Goal: Transaction & Acquisition: Book appointment/travel/reservation

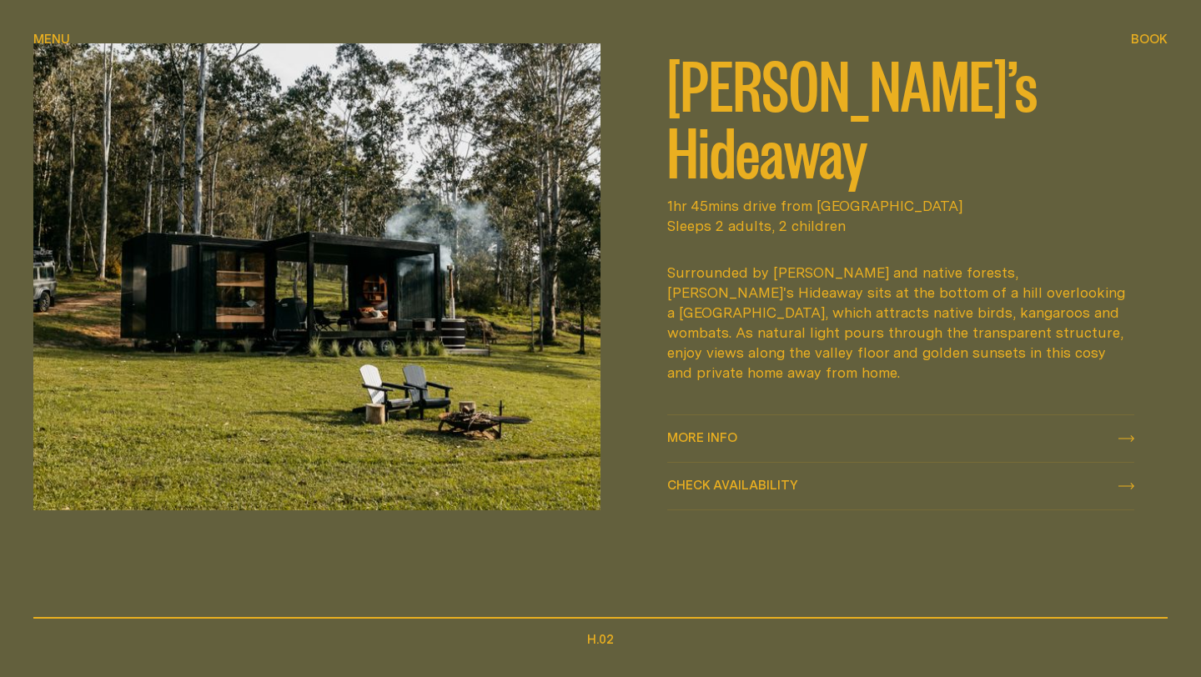
scroll to position [793, 0]
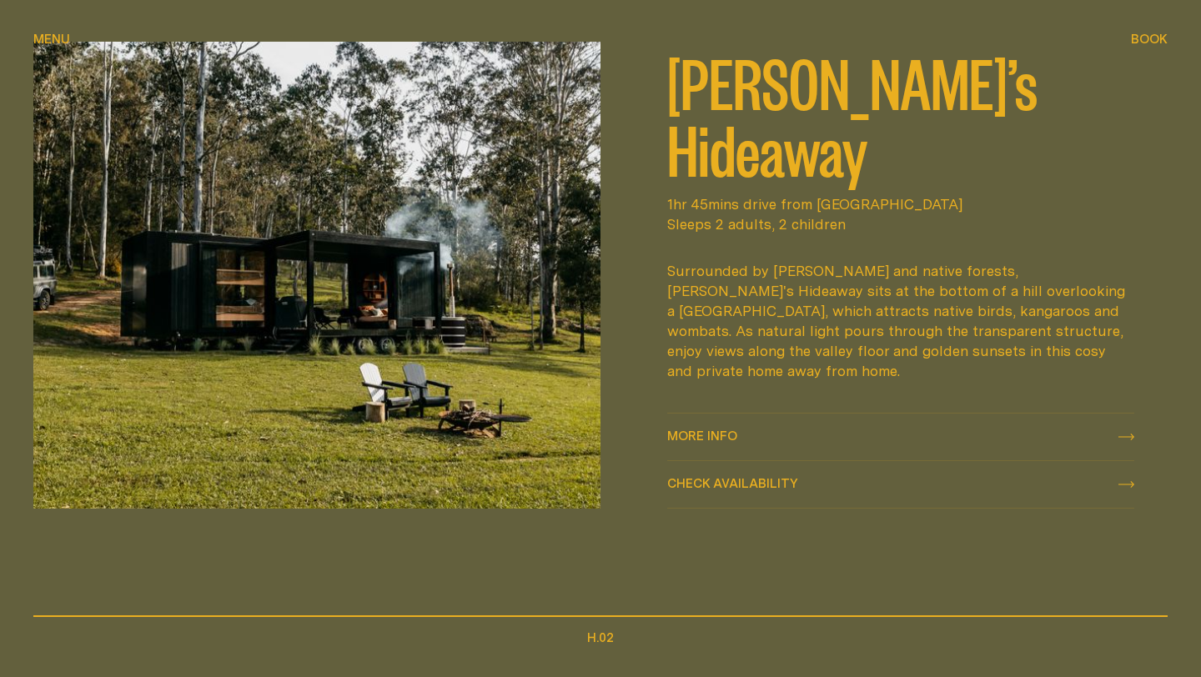
click at [712, 479] on span "Check availability" at bounding box center [732, 483] width 131 height 13
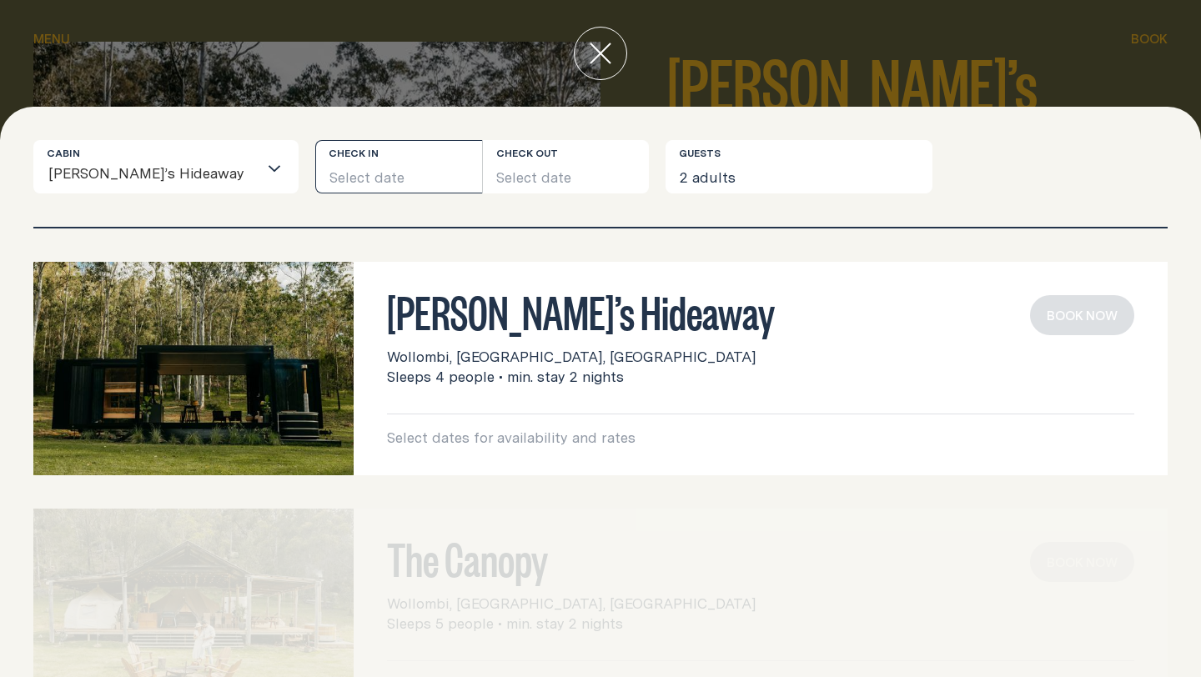
click at [382, 171] on button "Select date" at bounding box center [398, 166] width 167 height 53
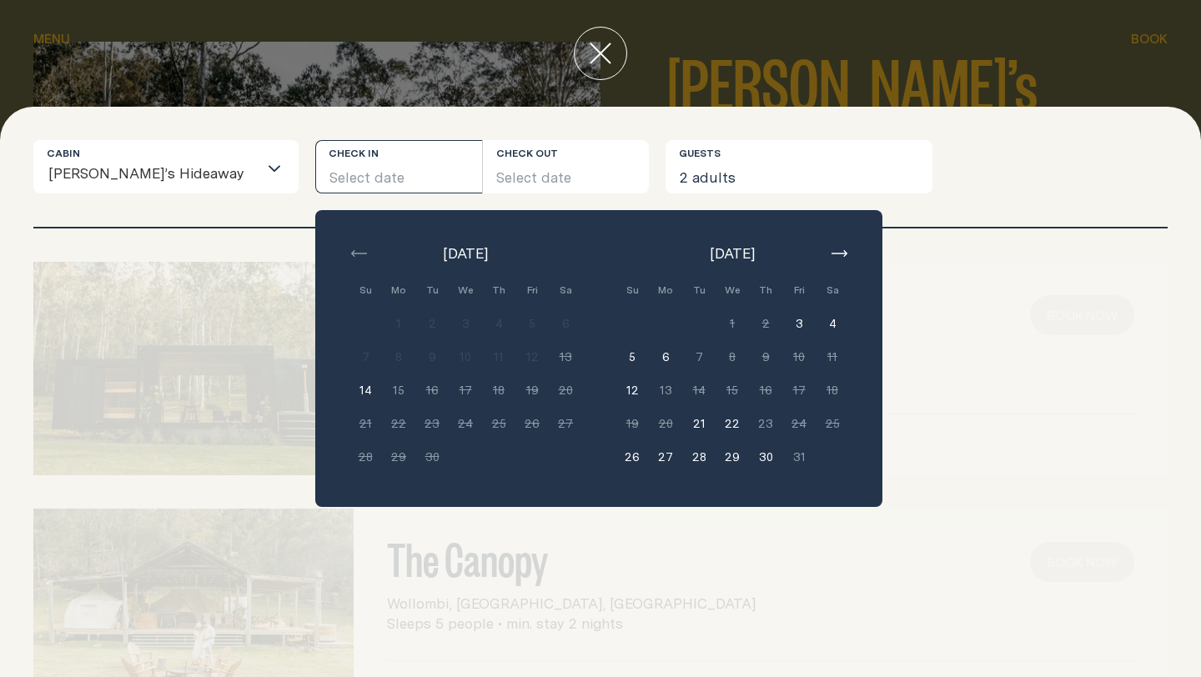
click at [909, 203] on div "Cabin [PERSON_NAME]’s Hideaway Loading... Check in Select date Check out Select…" at bounding box center [600, 183] width 1134 height 87
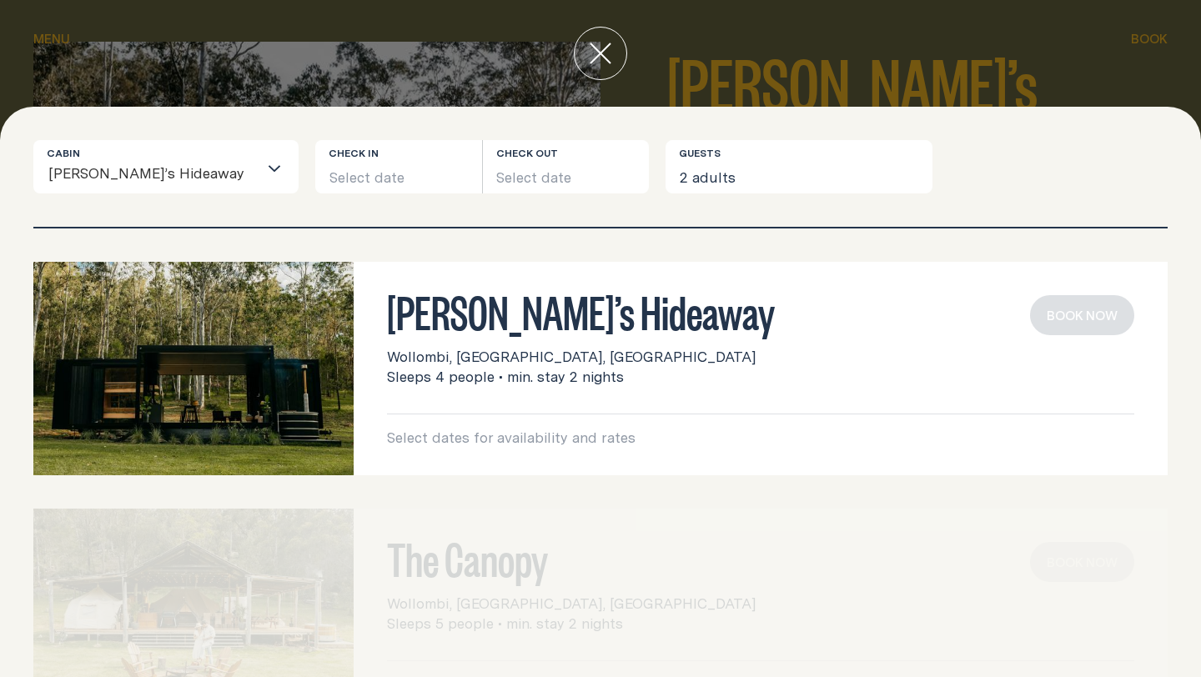
click at [599, 57] on icon "close" at bounding box center [600, 54] width 22 height 22
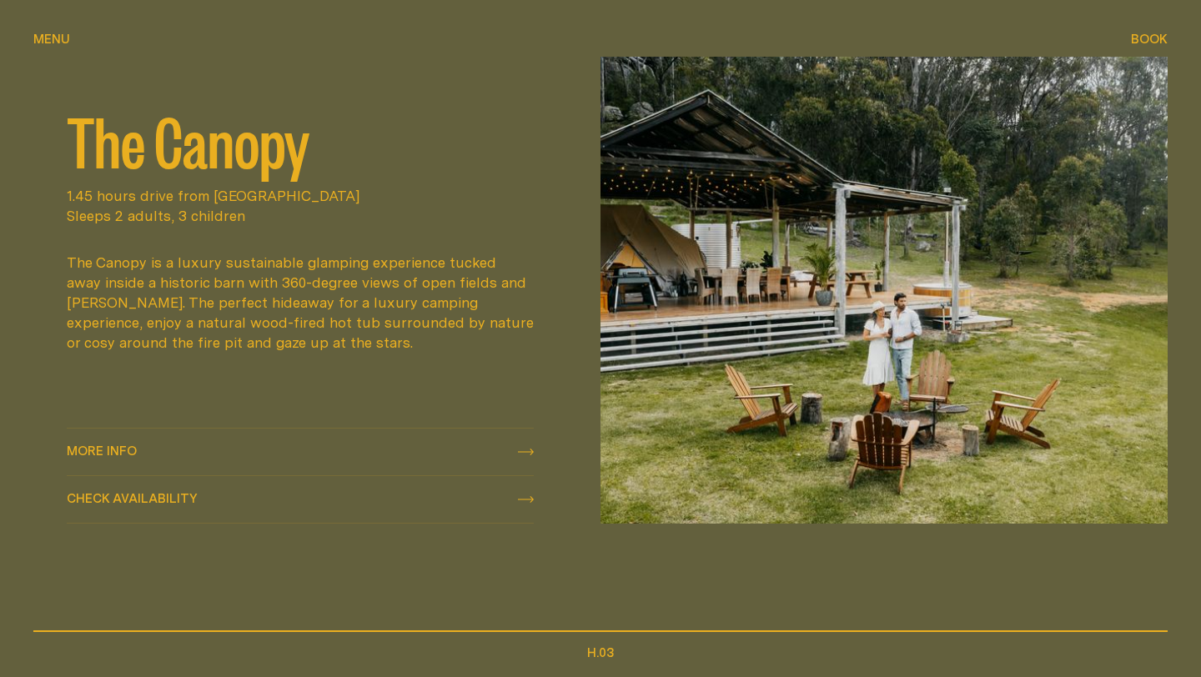
scroll to position [1443, 0]
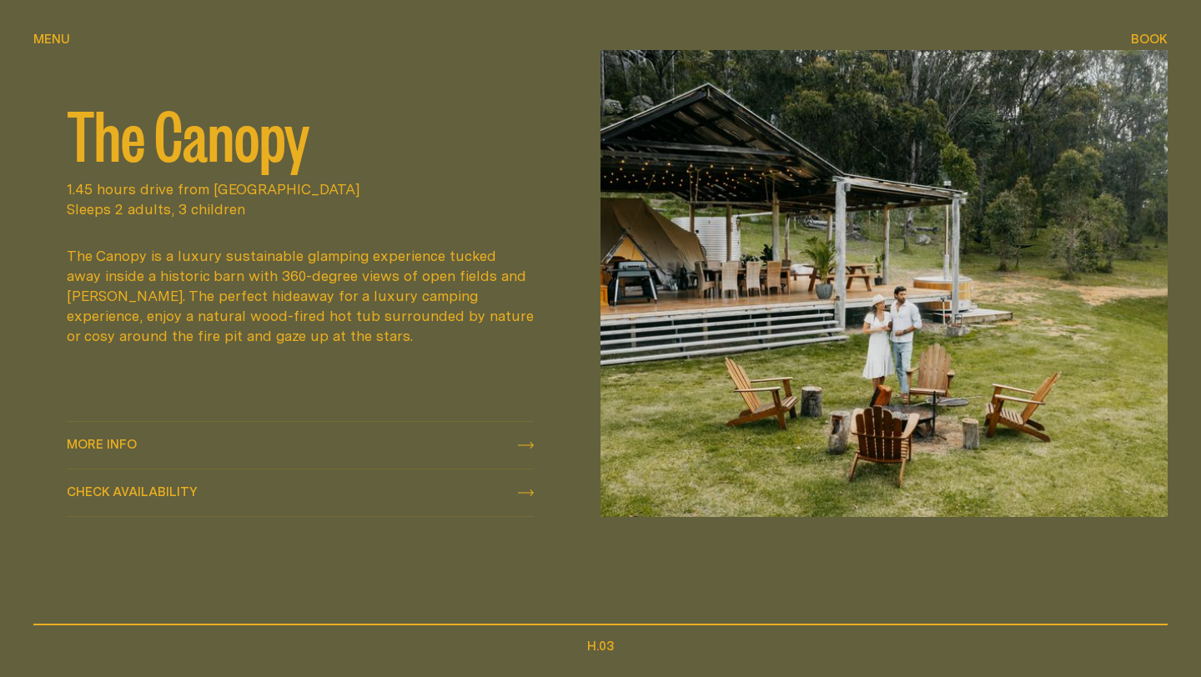
click at [518, 443] on icon at bounding box center [526, 445] width 16 height 7
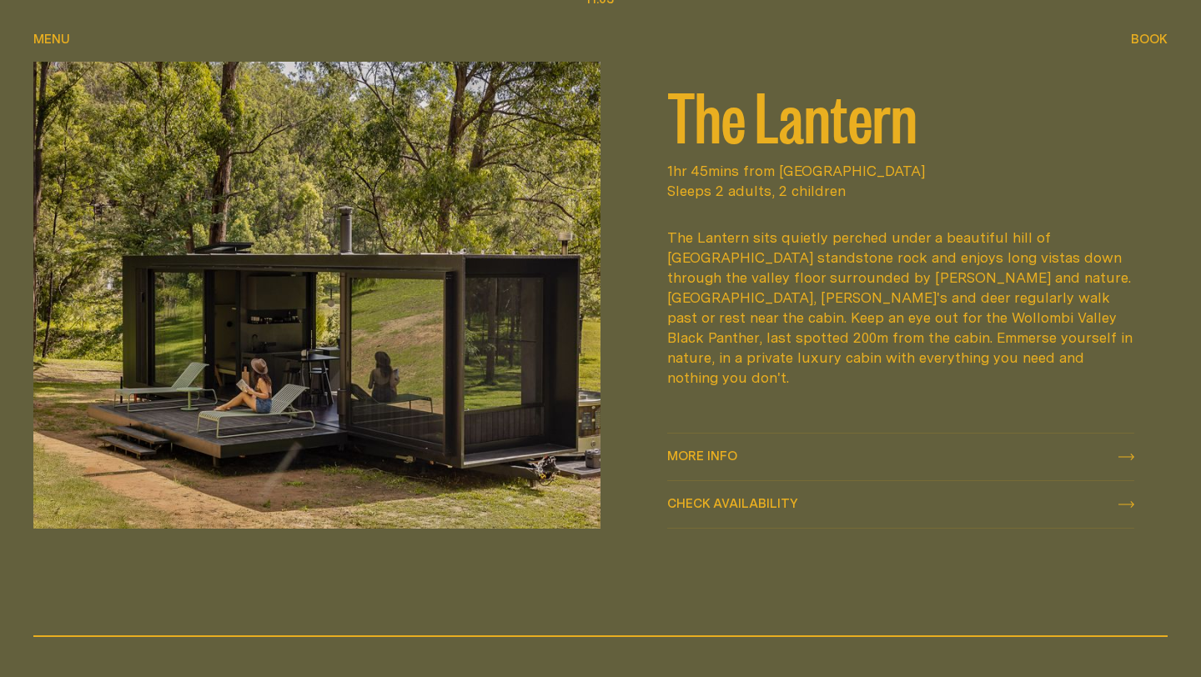
scroll to position [2089, 0]
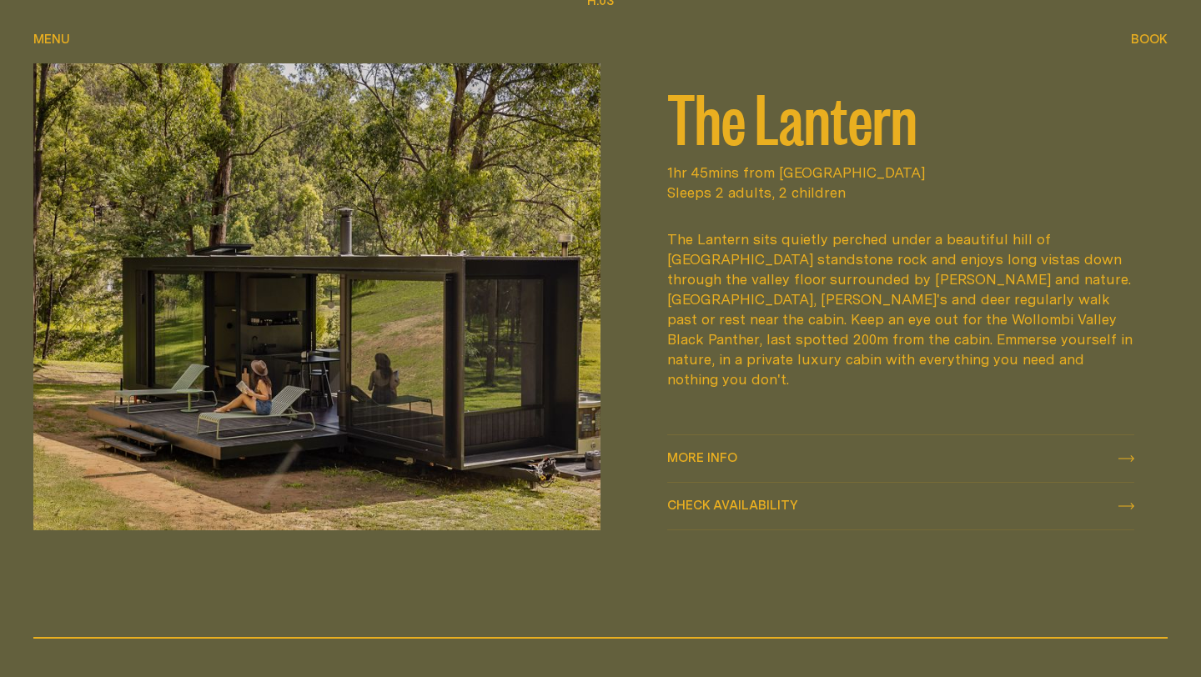
click at [689, 462] on span "More info" at bounding box center [702, 457] width 70 height 13
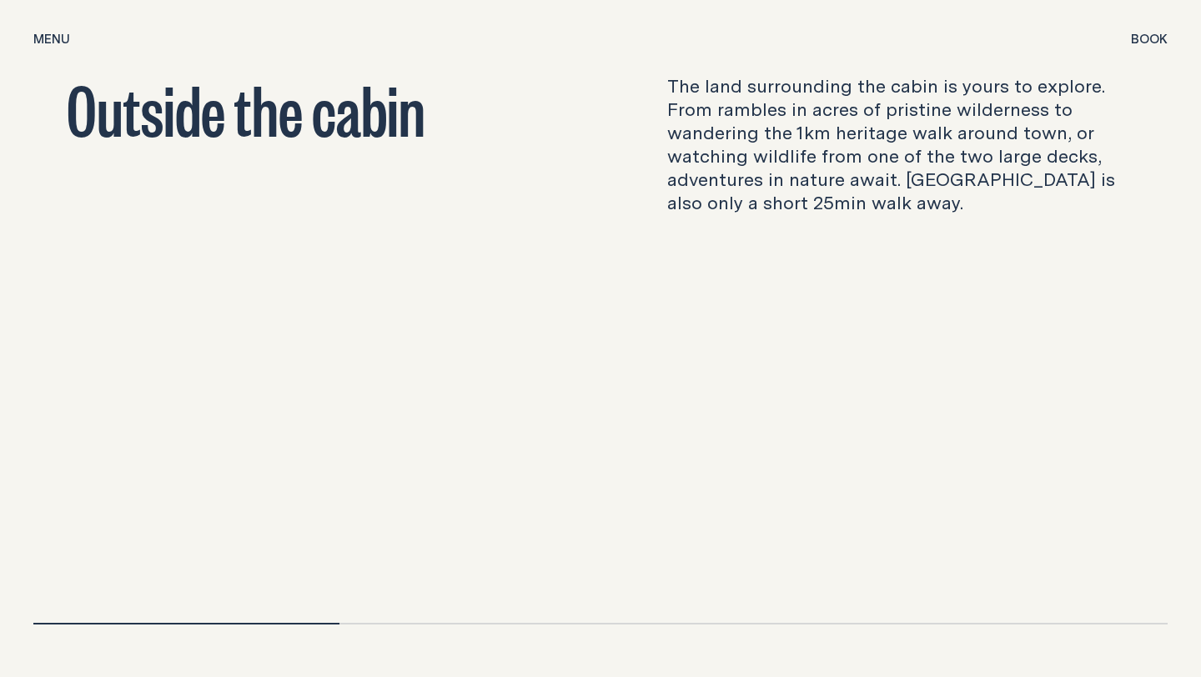
scroll to position [5320, 0]
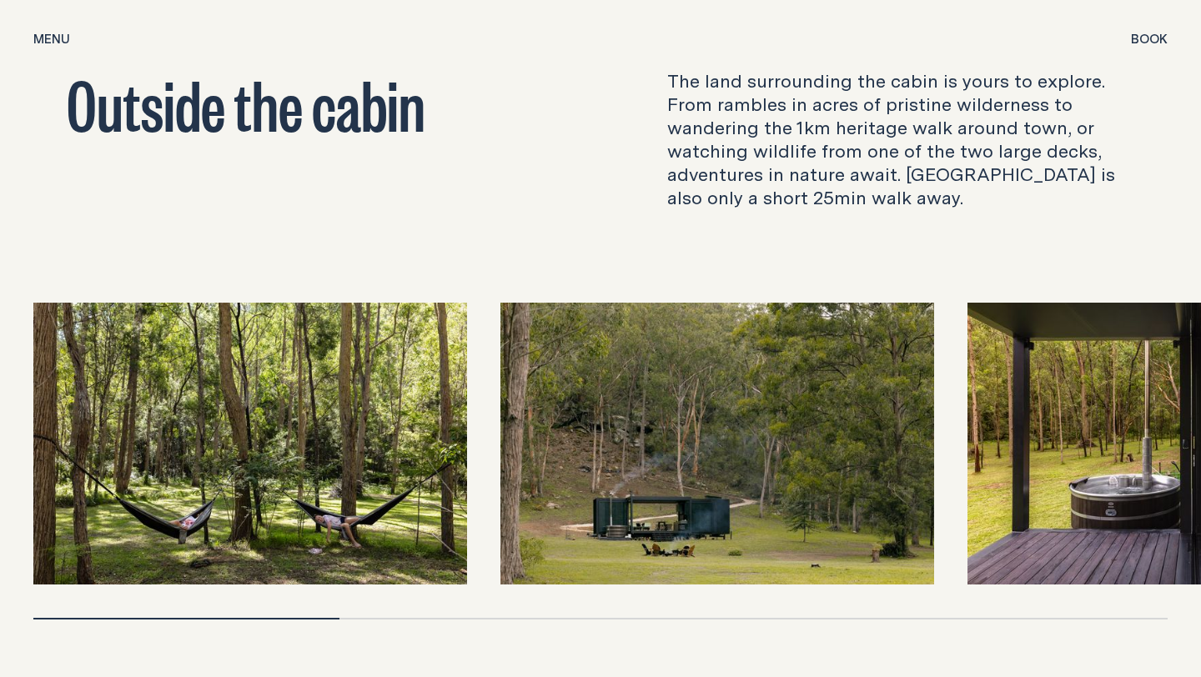
click at [1191, 382] on img at bounding box center [1184, 444] width 434 height 282
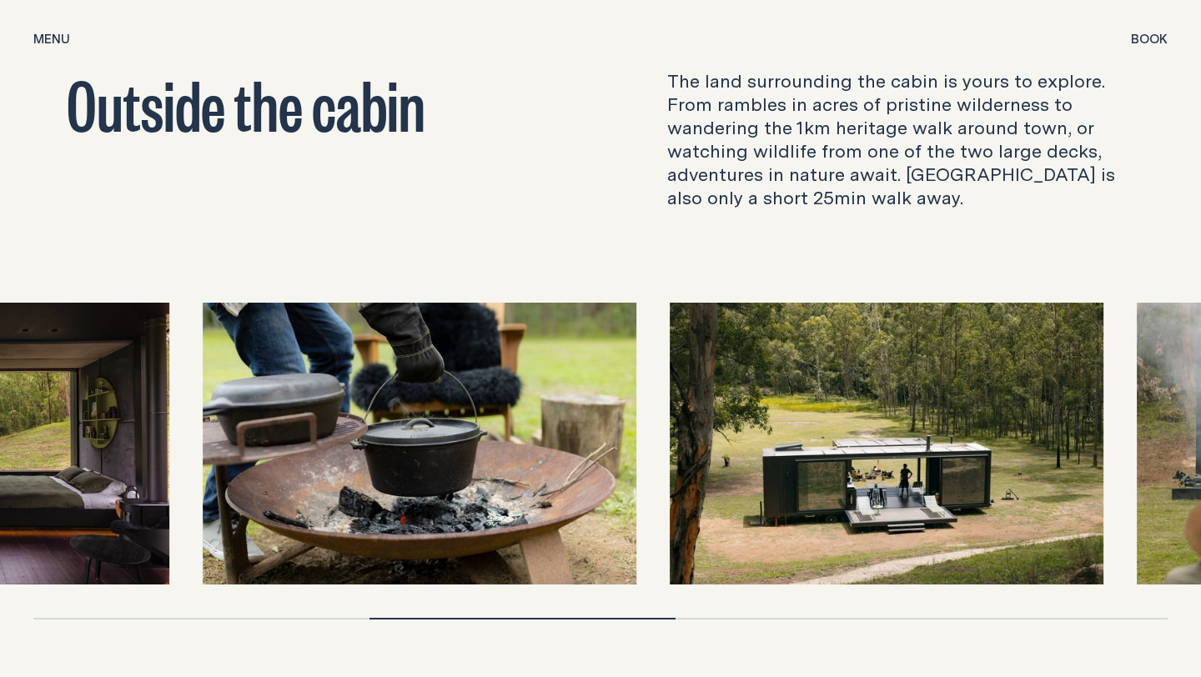
drag, startPoint x: 292, startPoint y: 535, endPoint x: 0, endPoint y: 494, distance: 294.8
click at [33, 494] on div at bounding box center [600, 461] width 1134 height 317
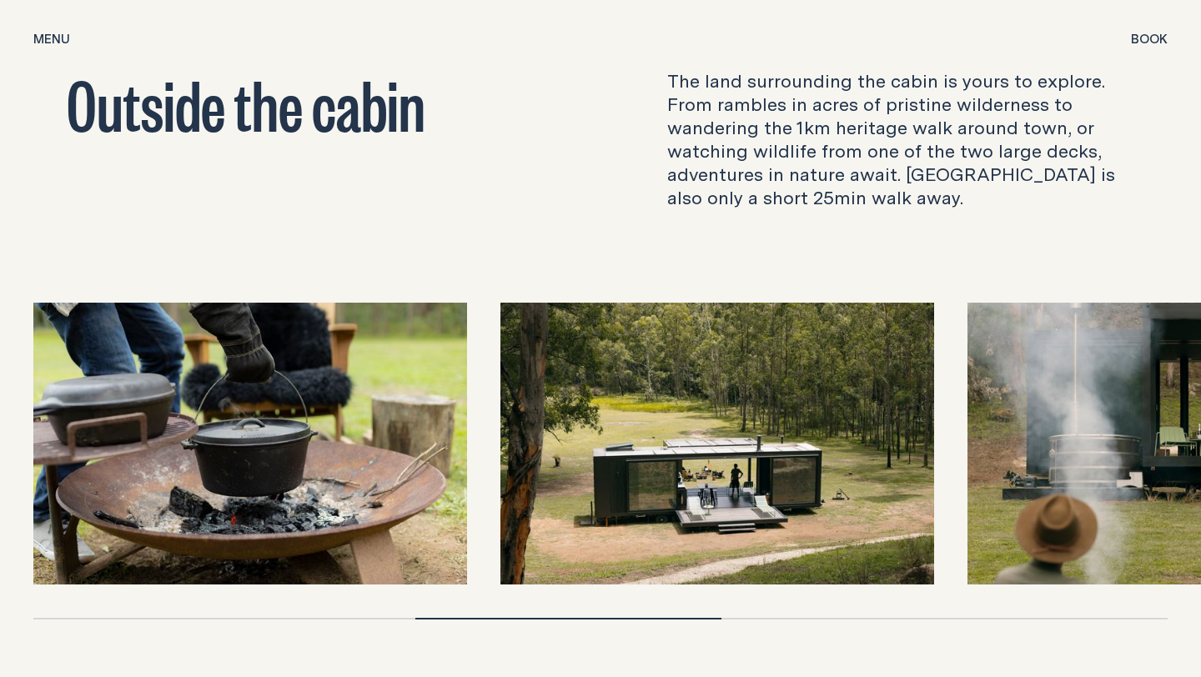
drag, startPoint x: 620, startPoint y: 535, endPoint x: 519, endPoint y: 525, distance: 102.2
drag, startPoint x: 618, startPoint y: 536, endPoint x: 580, endPoint y: 574, distance: 53.1
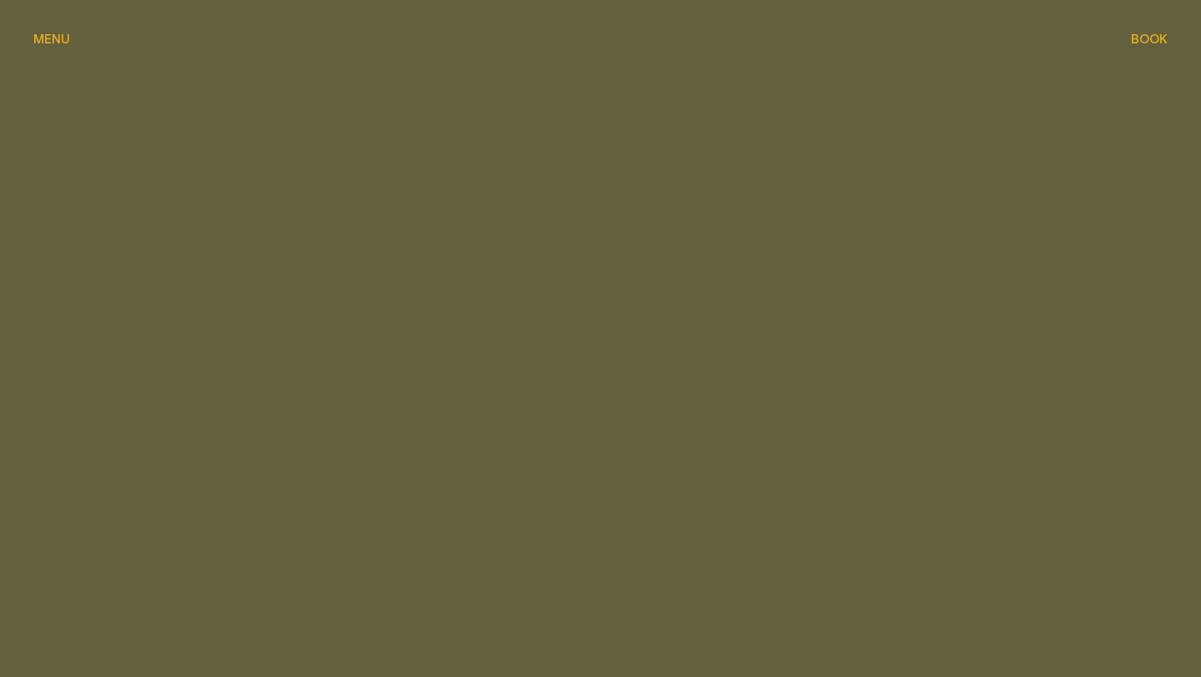
scroll to position [2089, 0]
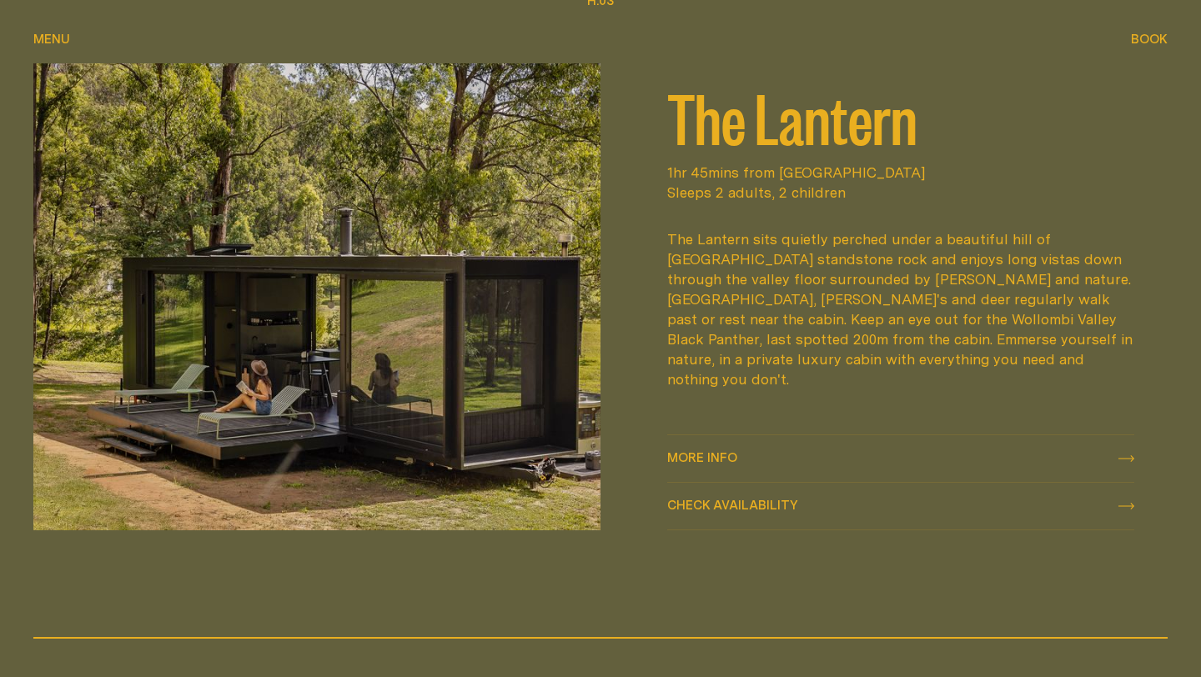
click at [715, 459] on span "More info" at bounding box center [702, 457] width 70 height 13
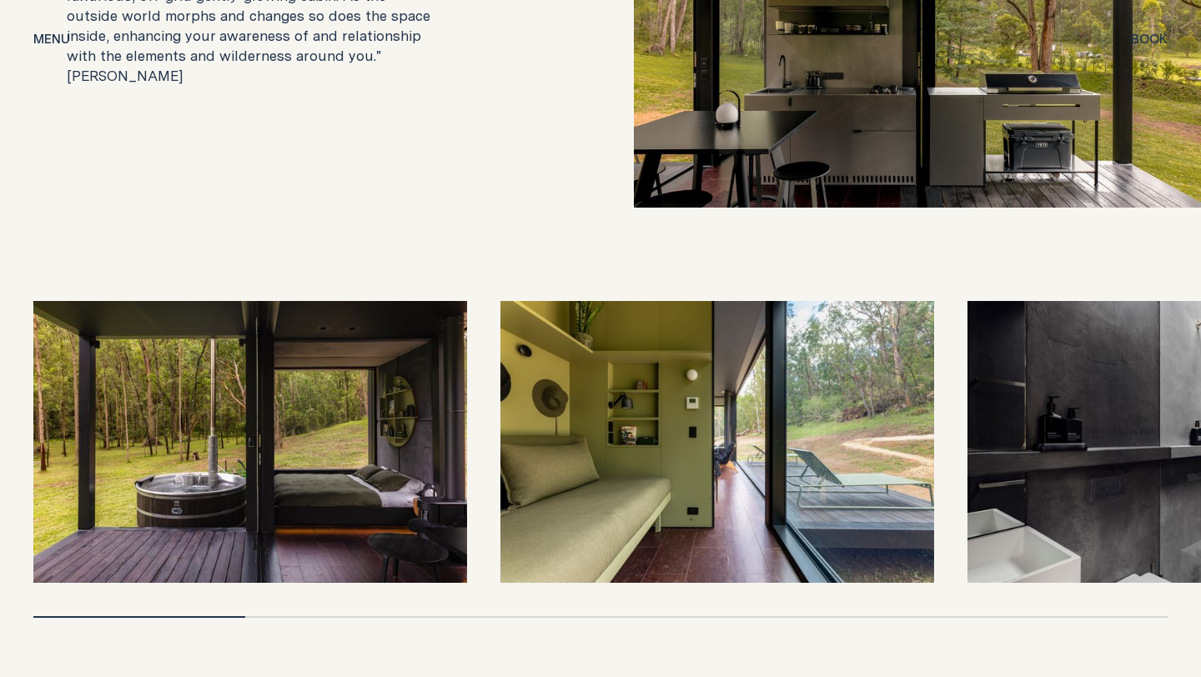
scroll to position [3508, 0]
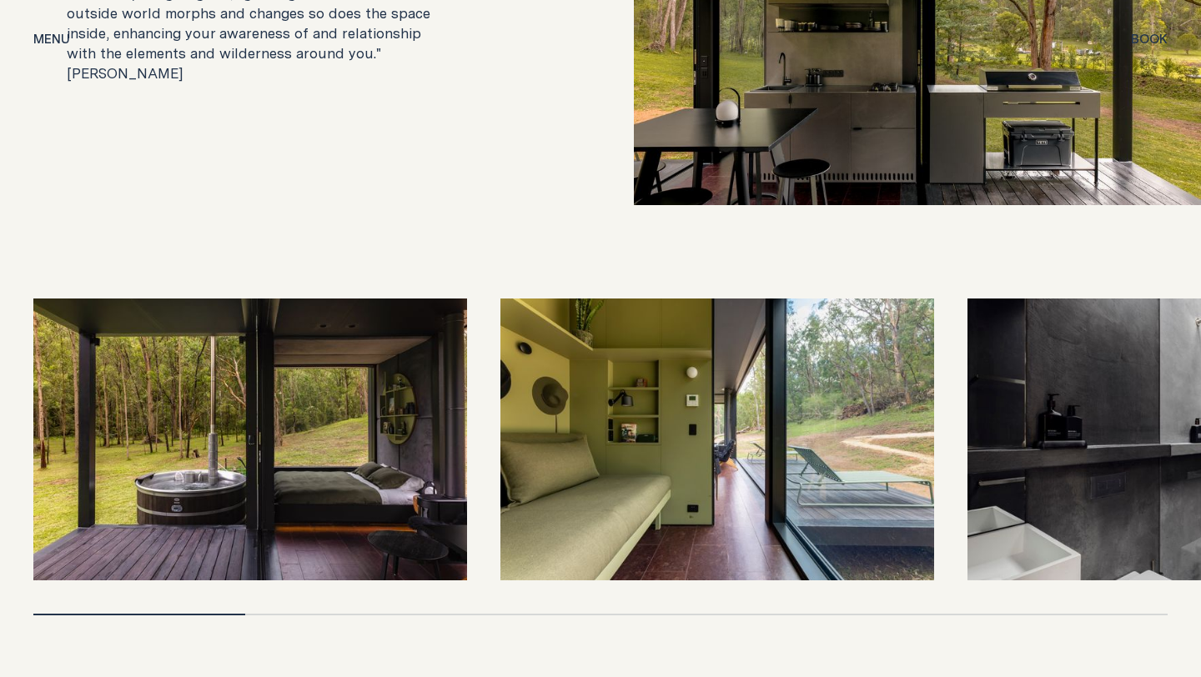
click at [1090, 489] on img at bounding box center [1184, 439] width 434 height 282
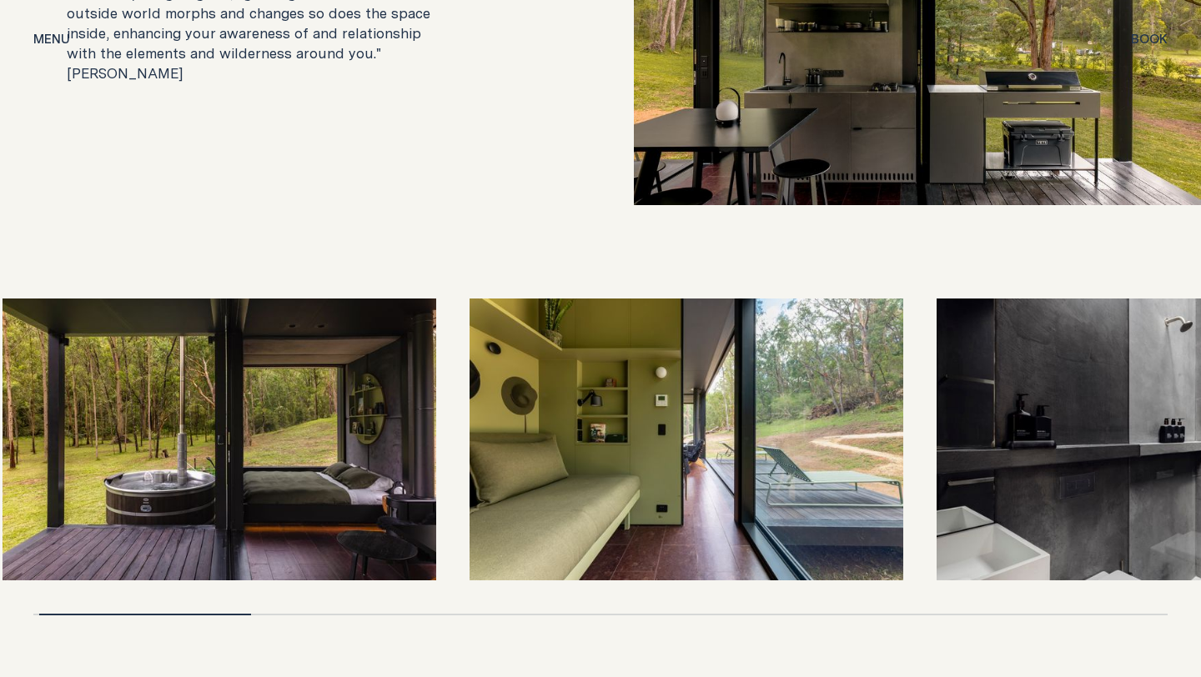
drag, startPoint x: 1090, startPoint y: 489, endPoint x: 1095, endPoint y: 481, distance: 9.7
click at [1080, 481] on img at bounding box center [1153, 439] width 434 height 282
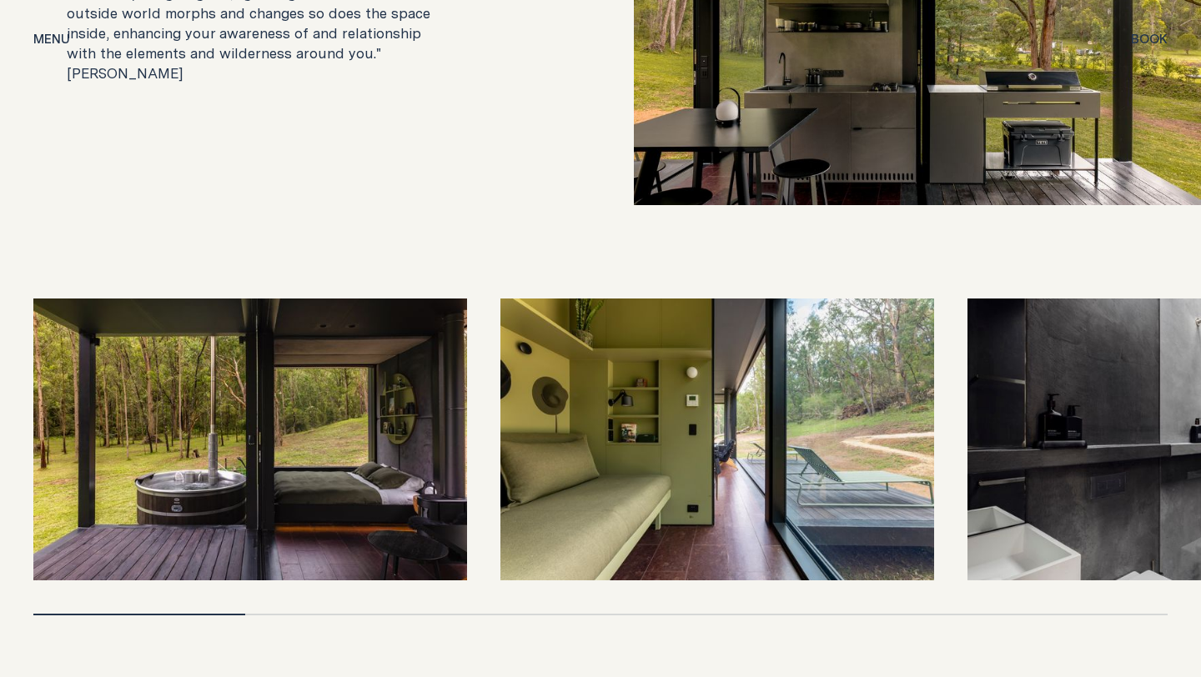
drag, startPoint x: 188, startPoint y: 572, endPoint x: 308, endPoint y: 573, distance: 120.9
click at [110, 448] on img at bounding box center [250, 439] width 434 height 282
click at [1182, 429] on img at bounding box center [1184, 439] width 434 height 282
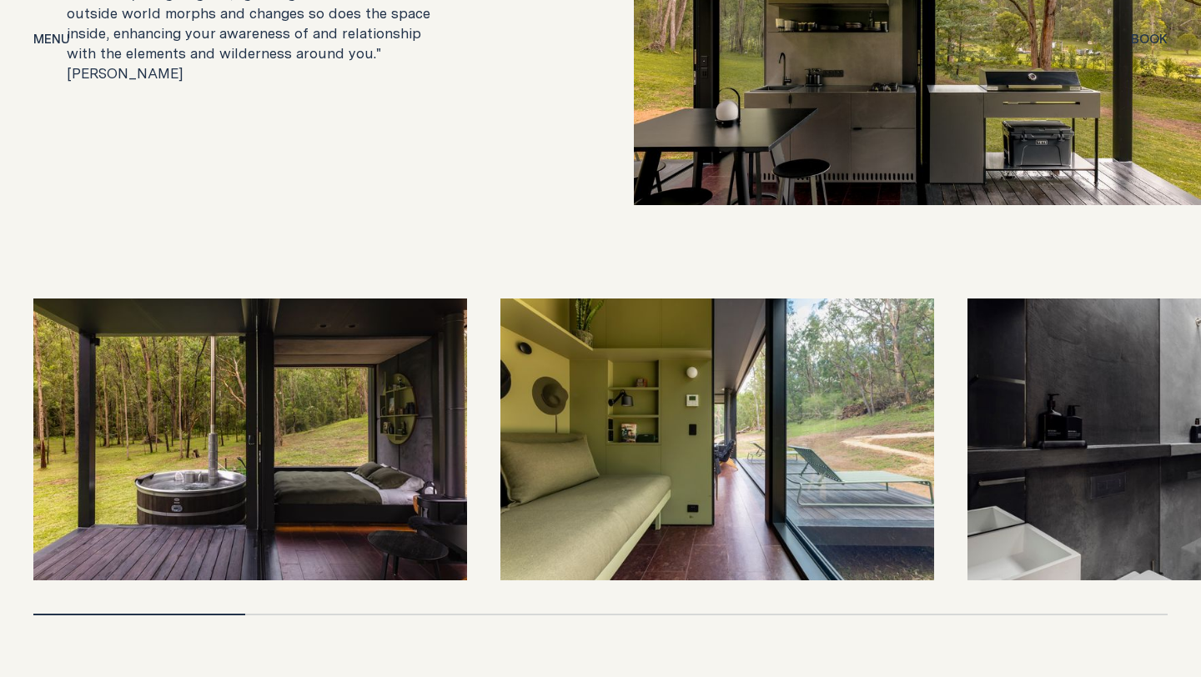
click at [1182, 429] on img at bounding box center [1184, 439] width 434 height 282
click at [863, 419] on img at bounding box center [717, 439] width 434 height 282
drag, startPoint x: 216, startPoint y: 573, endPoint x: 200, endPoint y: 526, distance: 49.3
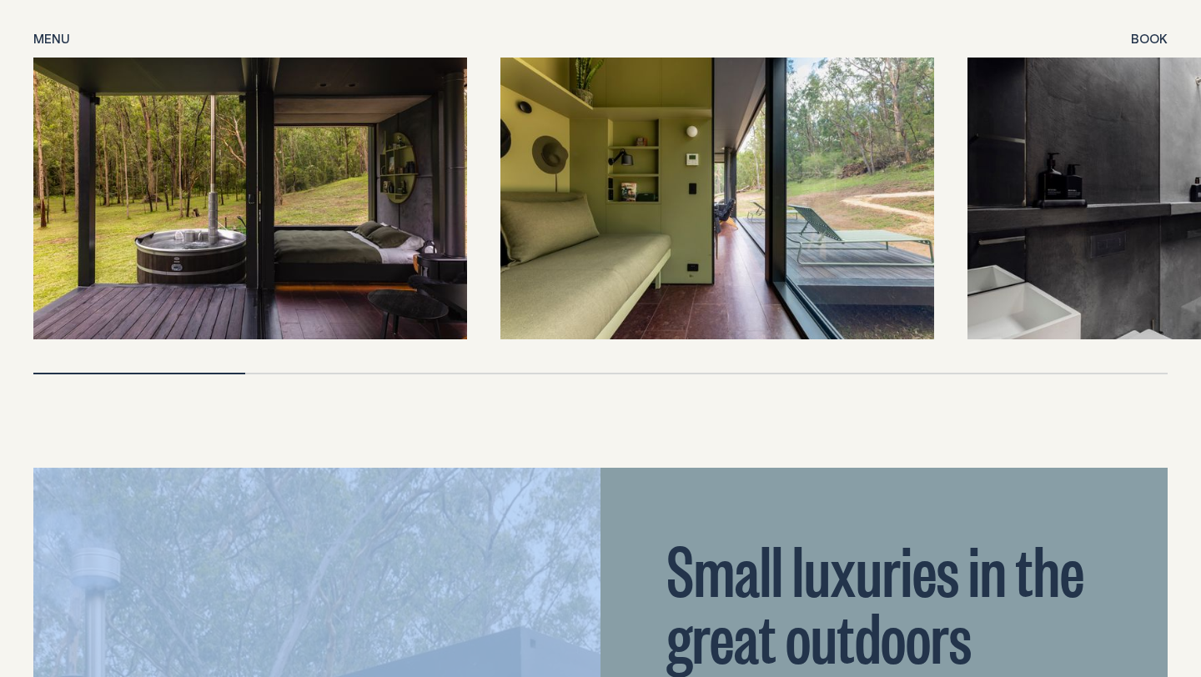
scroll to position [3756, 0]
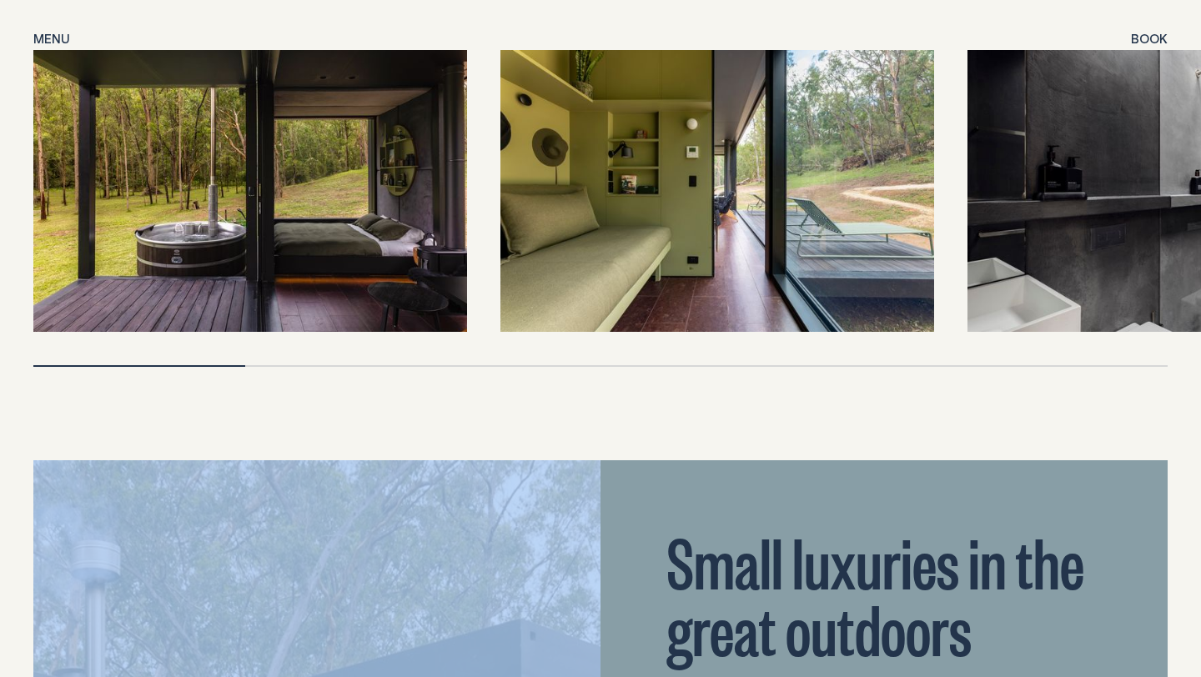
click at [1171, 244] on img at bounding box center [1184, 191] width 434 height 282
click at [1125, 318] on div at bounding box center [600, 208] width 1134 height 317
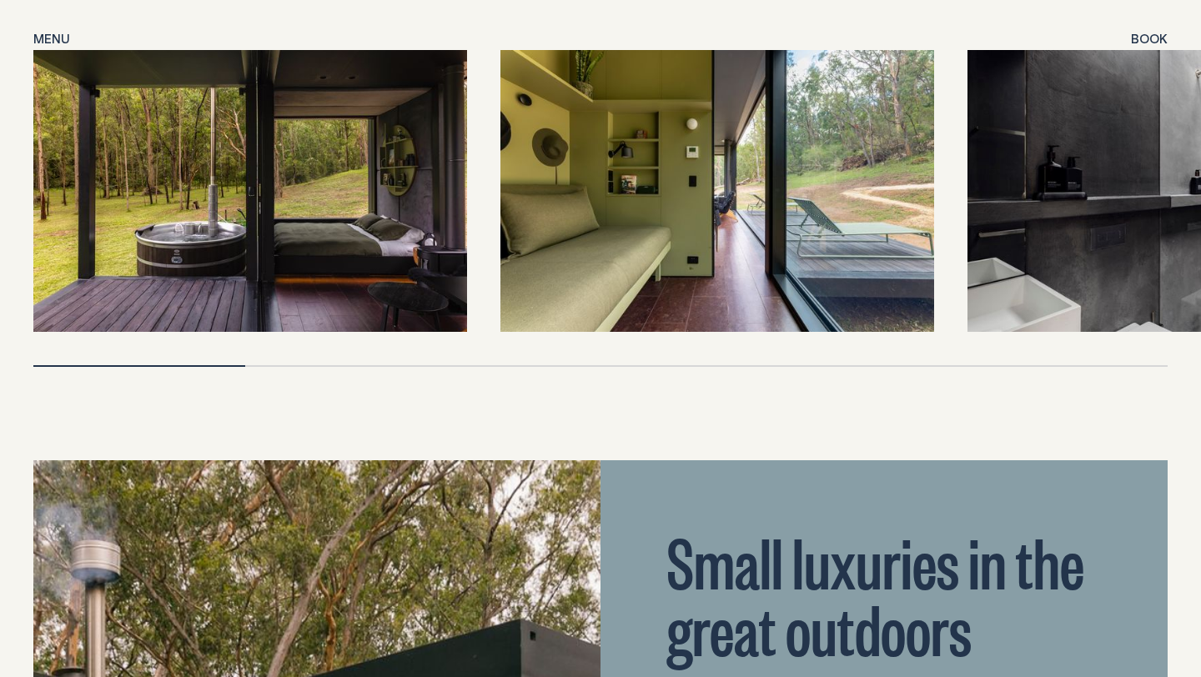
click at [1125, 318] on div at bounding box center [600, 208] width 1134 height 317
click at [141, 365] on div at bounding box center [139, 366] width 212 height 2
drag, startPoint x: 141, startPoint y: 322, endPoint x: 105, endPoint y: 318, distance: 36.0
click at [105, 318] on div at bounding box center [600, 208] width 1134 height 317
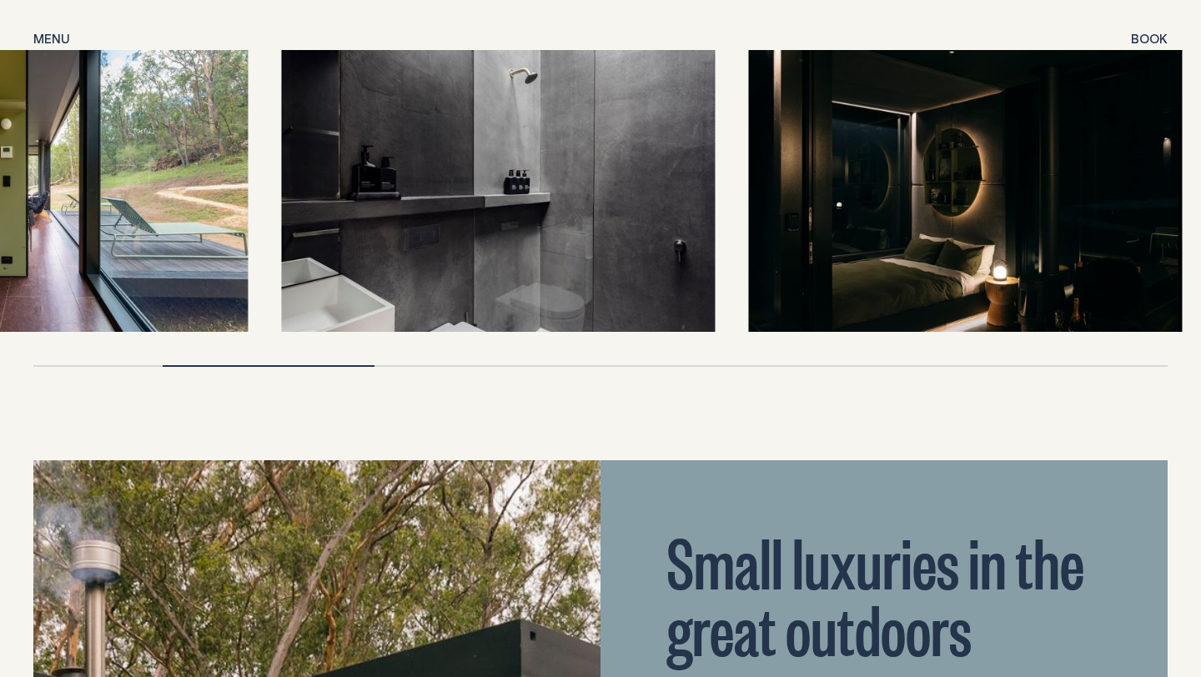
drag, startPoint x: 221, startPoint y: 322, endPoint x: 0, endPoint y: 316, distance: 221.0
click at [0, 316] on div at bounding box center [600, 208] width 1201 height 317
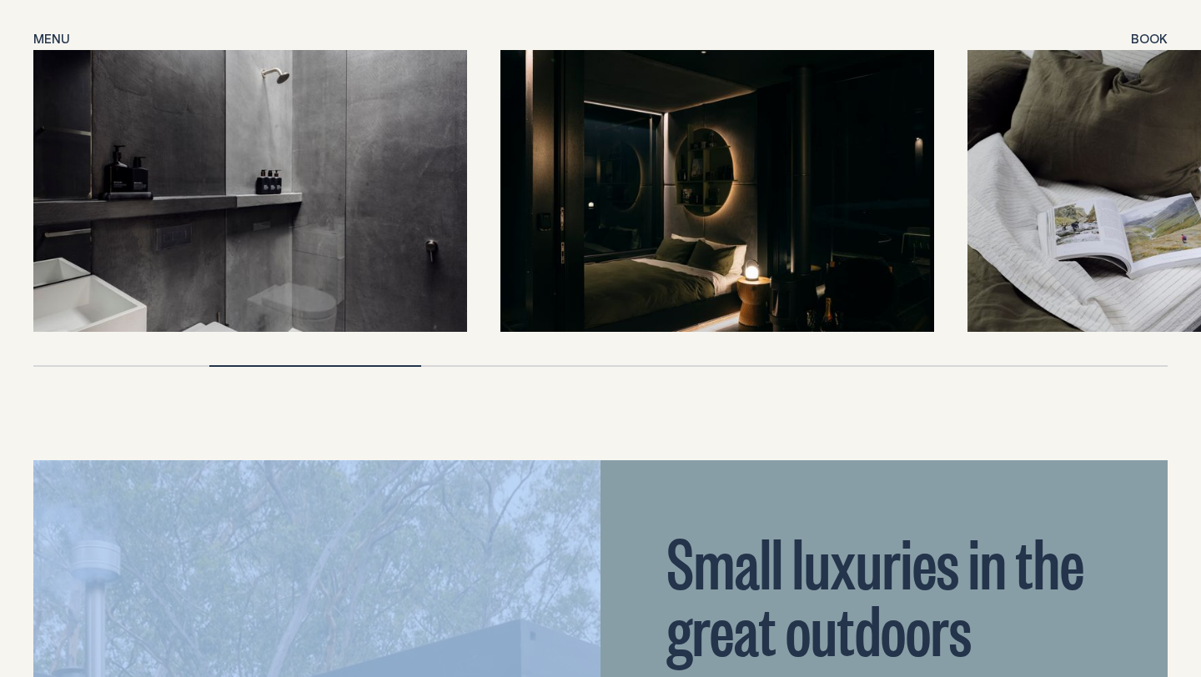
drag, startPoint x: 327, startPoint y: 323, endPoint x: 298, endPoint y: 288, distance: 46.2
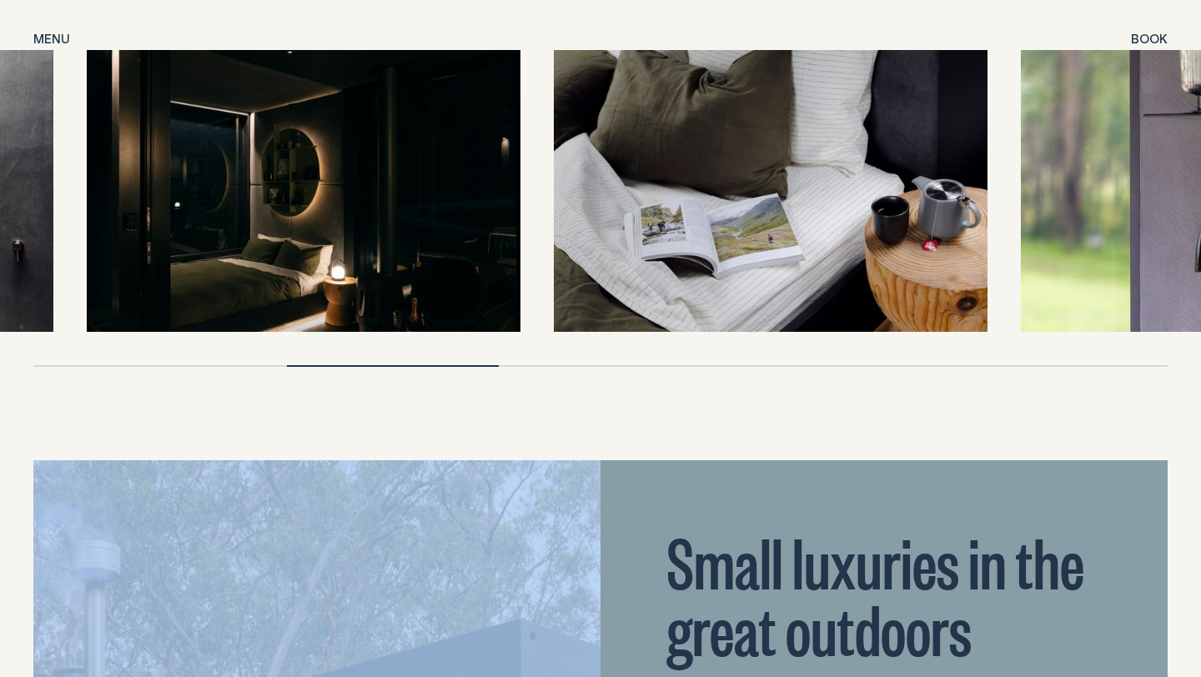
drag, startPoint x: 415, startPoint y: 253, endPoint x: 0, endPoint y: 258, distance: 415.2
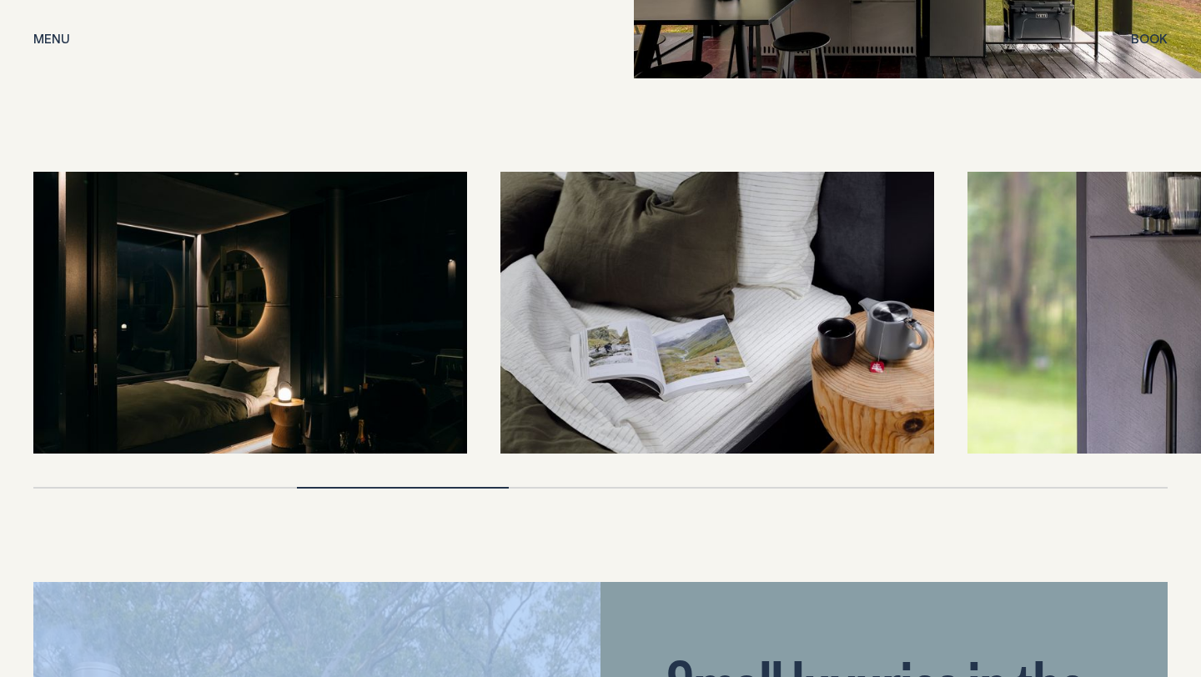
scroll to position [3633, 0]
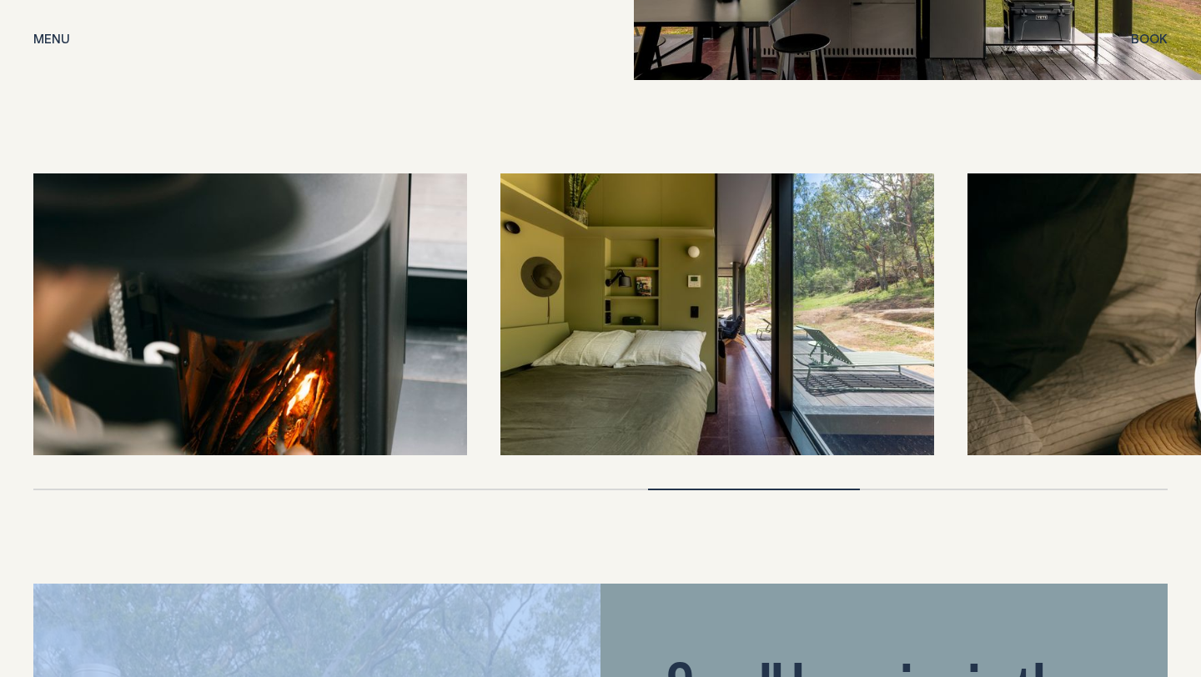
drag, startPoint x: 786, startPoint y: 284, endPoint x: 0, endPoint y: 78, distance: 813.0
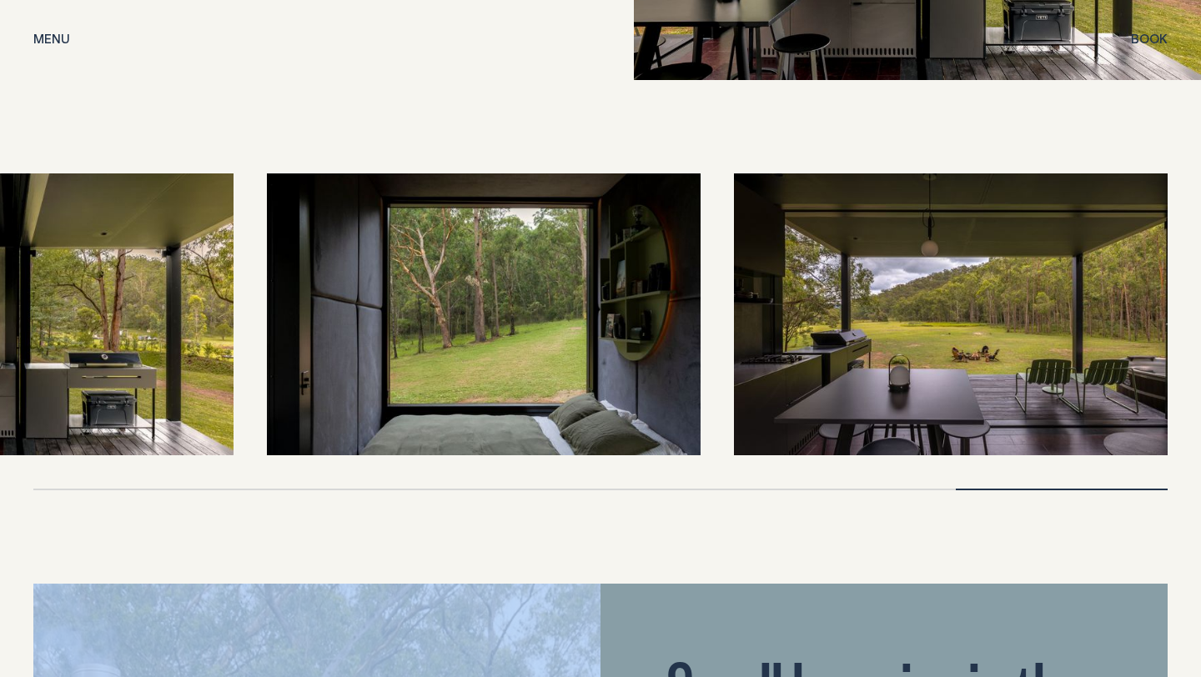
drag, startPoint x: 820, startPoint y: 295, endPoint x: 0, endPoint y: 73, distance: 850.1
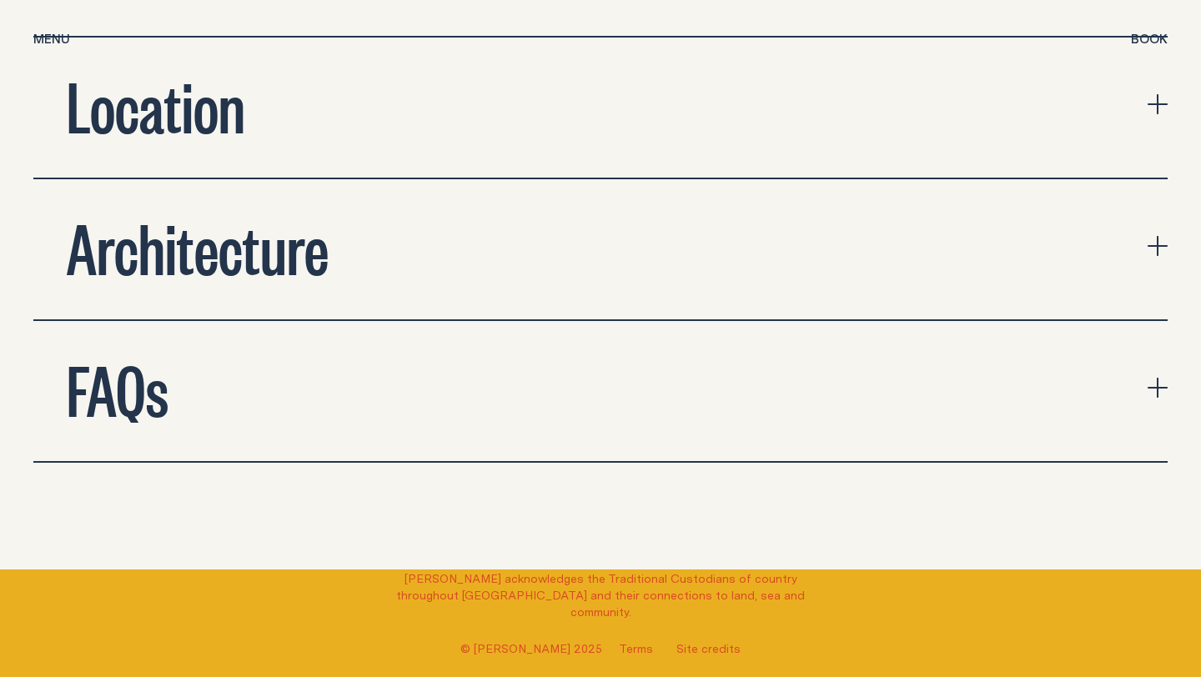
scroll to position [6003, 0]
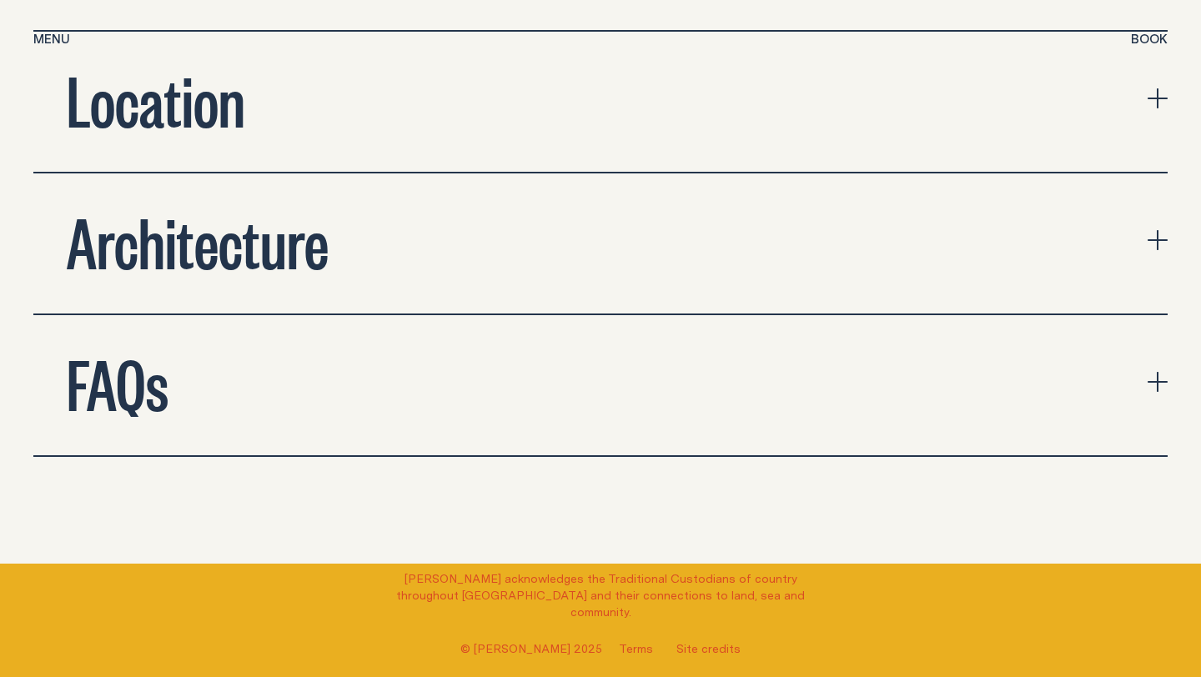
click at [1162, 372] on icon "expand accordion" at bounding box center [1157, 382] width 20 height 20
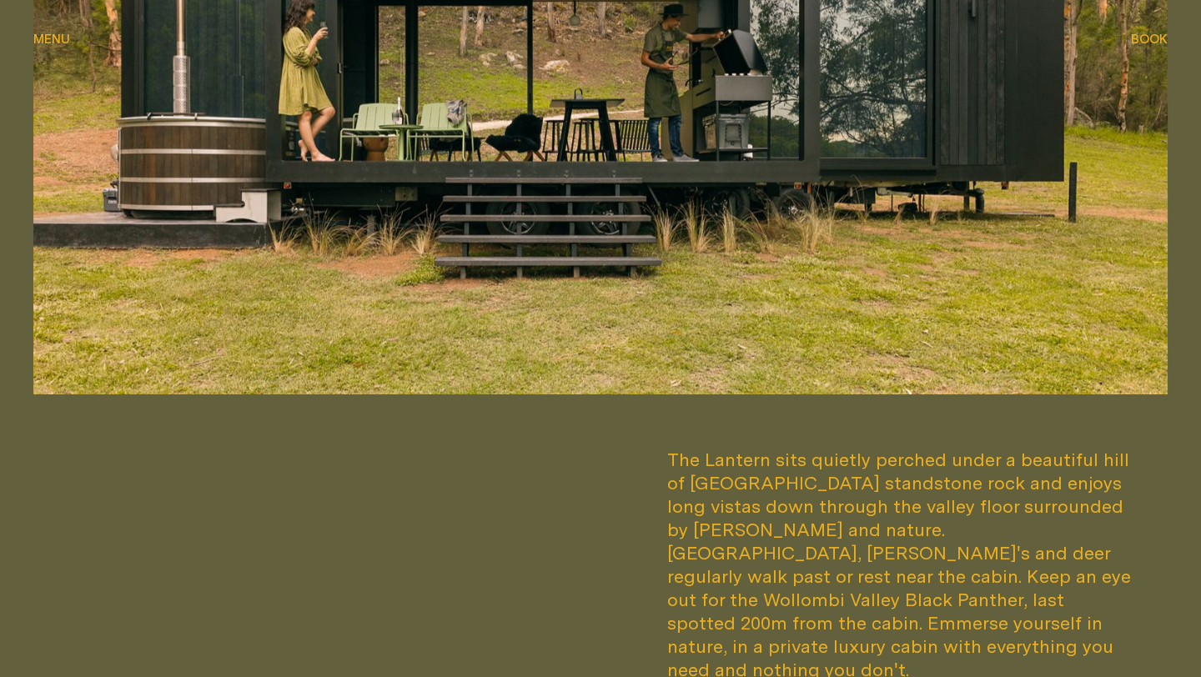
scroll to position [710, 0]
